Goal: Task Accomplishment & Management: Manage account settings

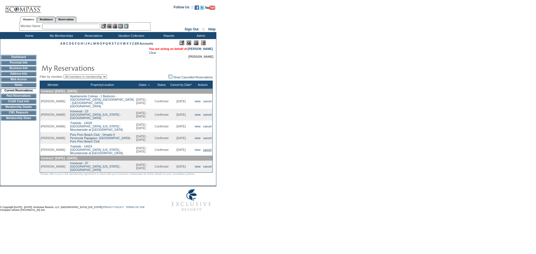
click at [208, 148] on link "cancel" at bounding box center [207, 149] width 9 height 3
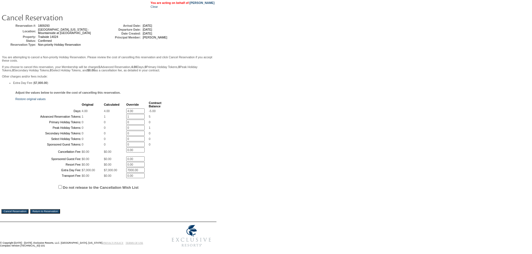
scroll to position [94, 0]
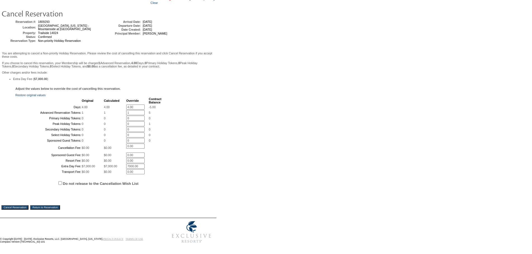
drag, startPoint x: 139, startPoint y: 61, endPoint x: 106, endPoint y: 63, distance: 33.6
click at [107, 105] on tr "Days: 4.00 4.00 4.00 * -5.00" at bounding box center [88, 107] width 145 height 5
type input "0"
click at [199, 87] on div "Adjust the values below to override the cost of cancelling this reservation. Re…" at bounding box center [108, 142] width 214 height 110
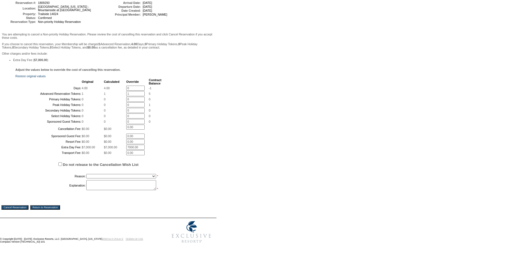
drag, startPoint x: 125, startPoint y: 71, endPoint x: 71, endPoint y: 59, distance: 56.1
click at [76, 78] on tbody "Original Calculated Override Contract Balance Days: 4.00 4.00 0 * -1 Advanced R…" at bounding box center [88, 116] width 145 height 77
type input "0"
click at [305, 101] on form "Follow Us ::" at bounding box center [265, 93] width 530 height 308
